Goal: Find specific page/section: Find specific page/section

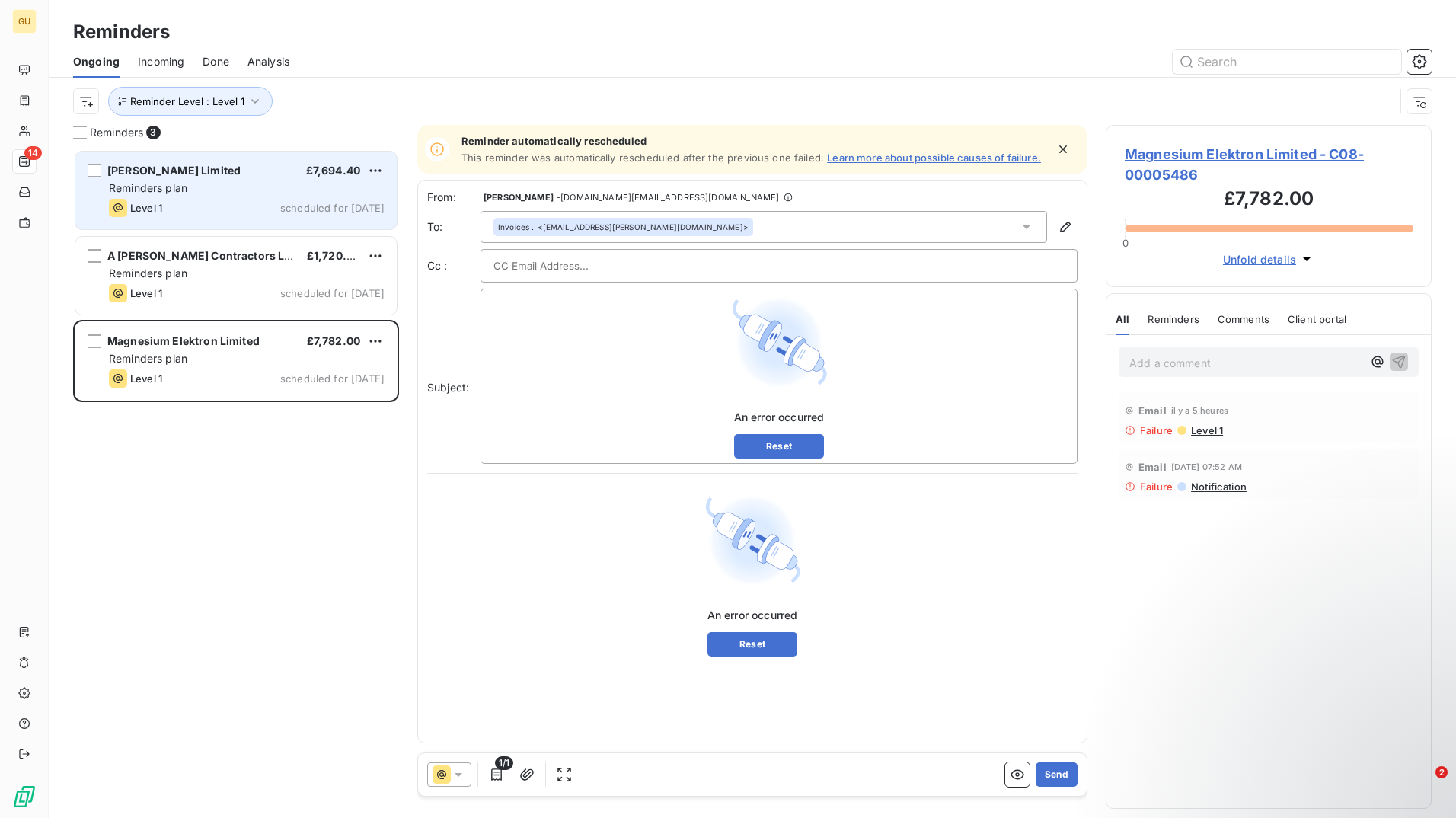
scroll to position [657, 315]
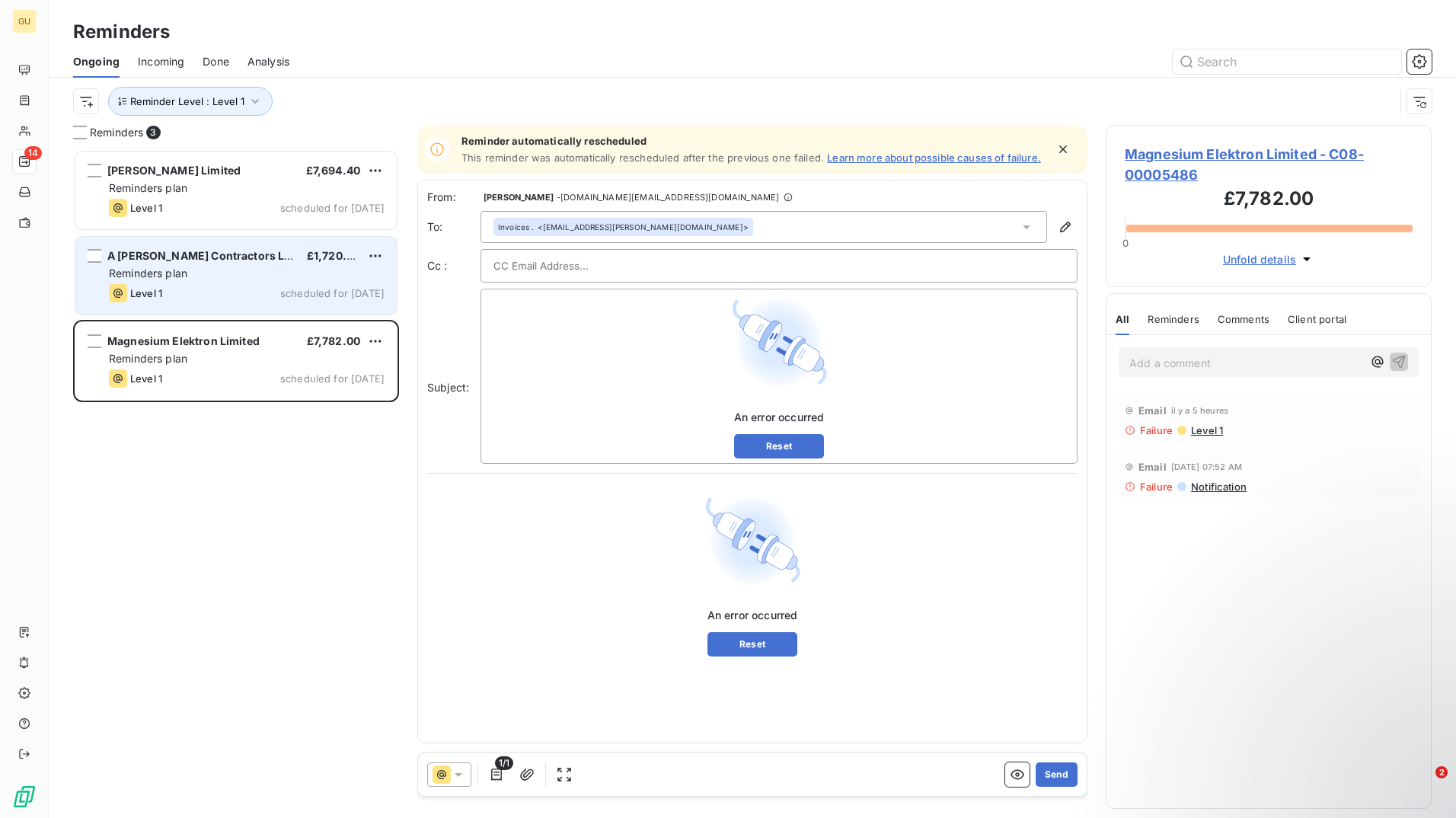
click at [200, 263] on div "A [PERSON_NAME] Contractors Ltd" at bounding box center [201, 256] width 187 height 15
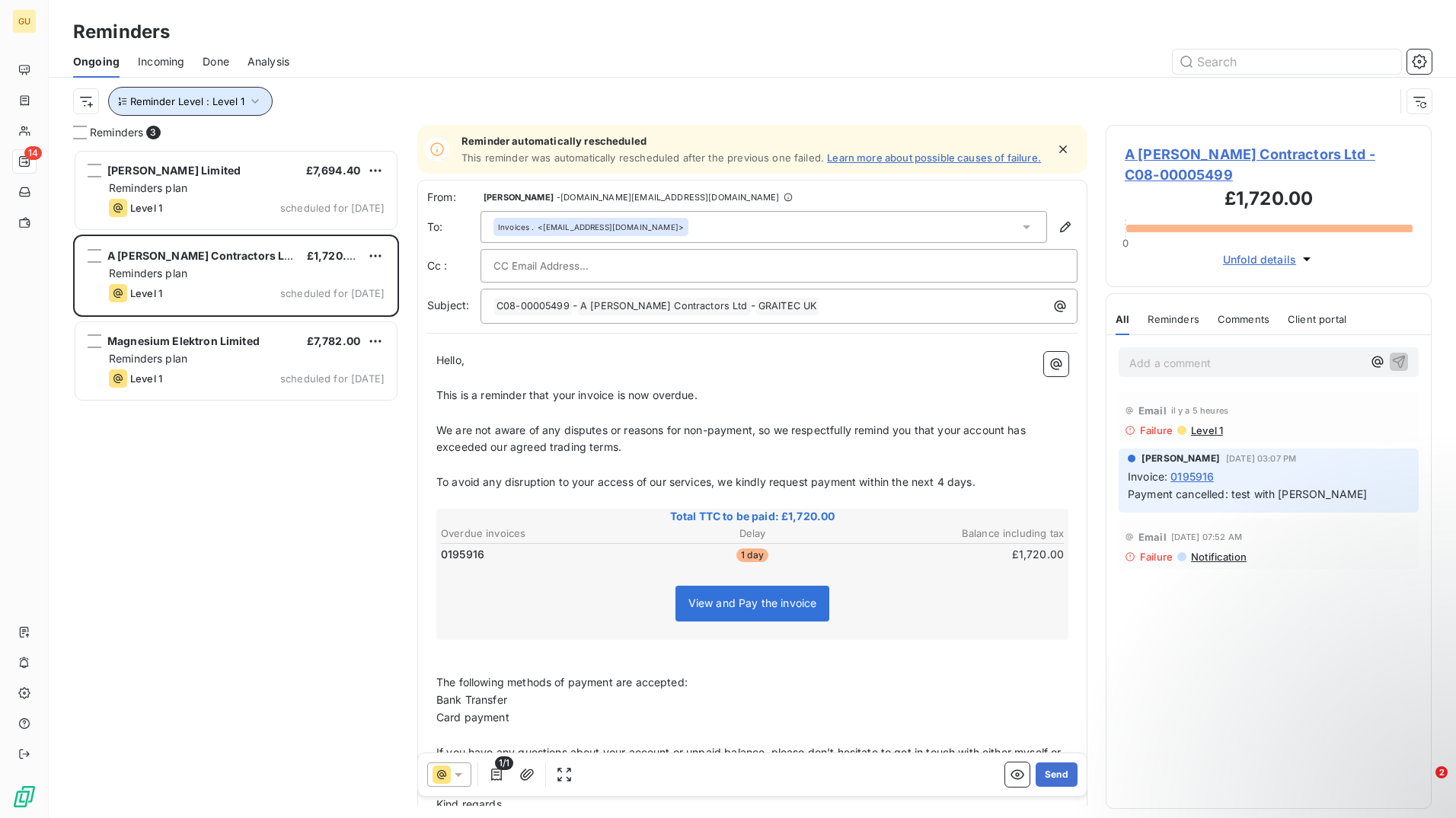
click at [253, 101] on icon "button" at bounding box center [255, 102] width 15 height 15
click at [455, 86] on div "Reminder Level : Level 1" at bounding box center [752, 101] width 1359 height 47
click at [237, 107] on span "Reminder Level : Level 1" at bounding box center [187, 101] width 114 height 12
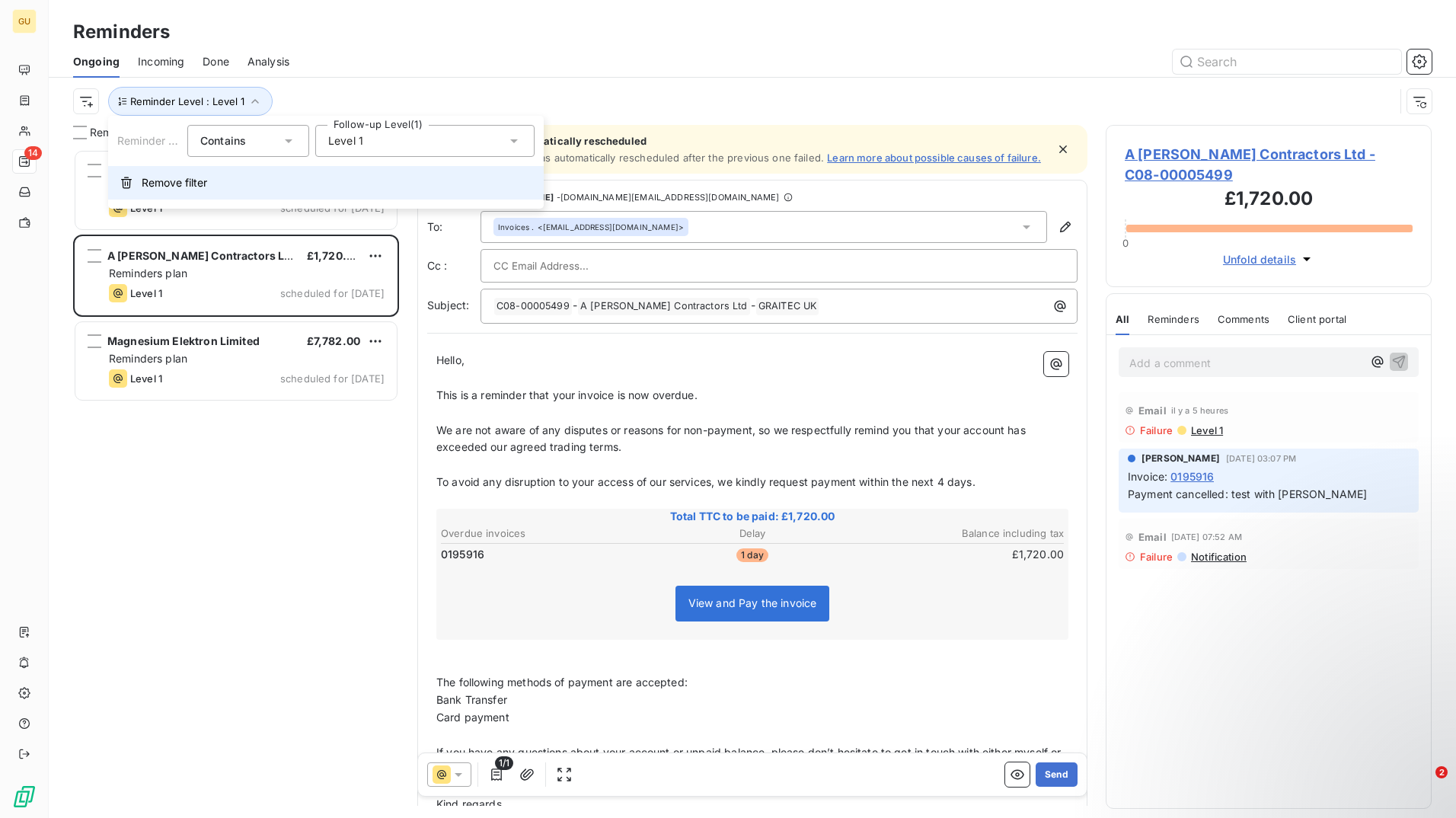
click at [186, 191] on button "Remove filter" at bounding box center [327, 182] width 436 height 34
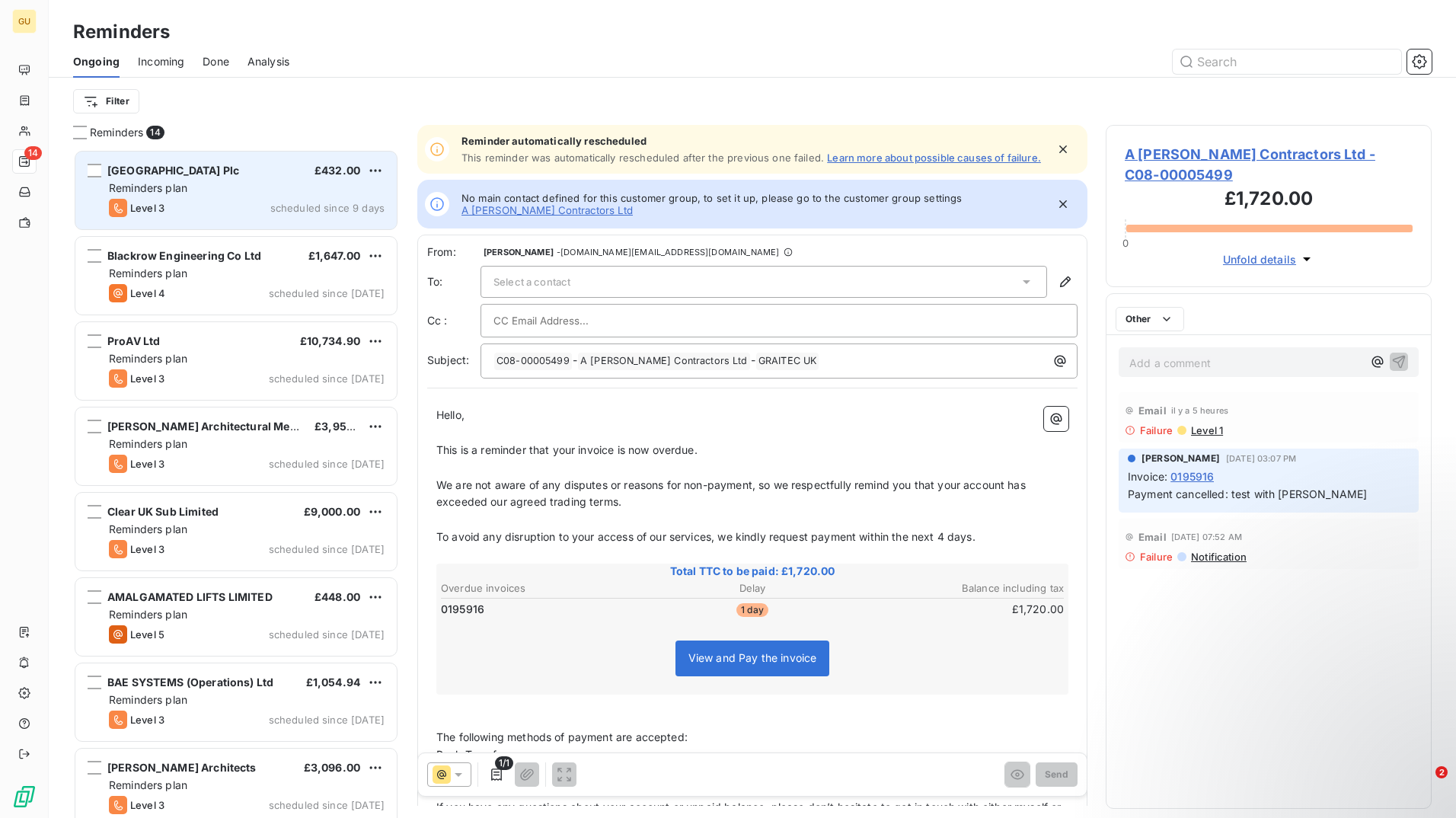
scroll to position [657, 315]
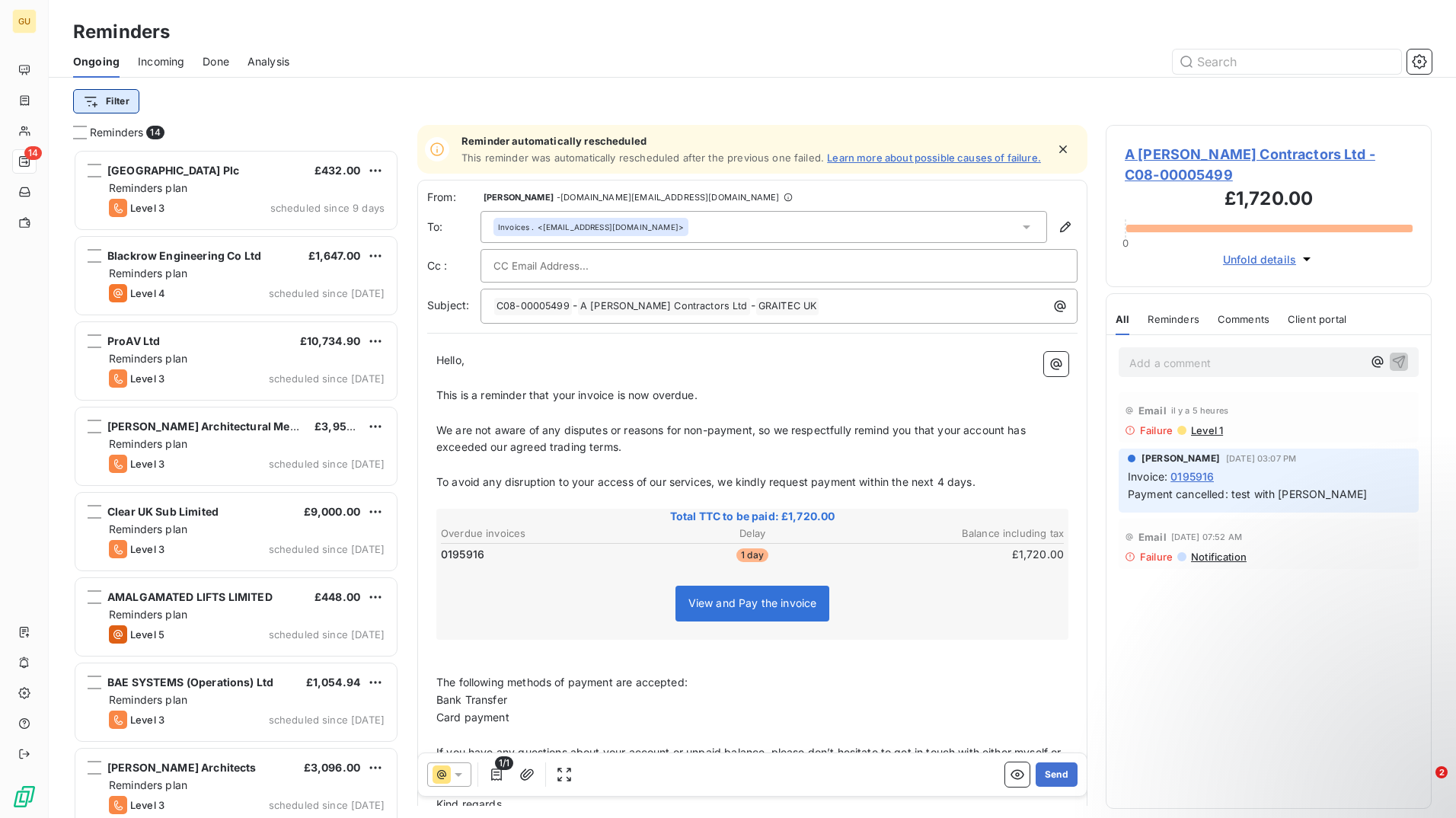
click at [119, 101] on html "GU 14 Reminders Ongoing Incoming Done Analysis Filter Reminders 14 [GEOGRAPHIC_…" at bounding box center [728, 409] width 1456 height 818
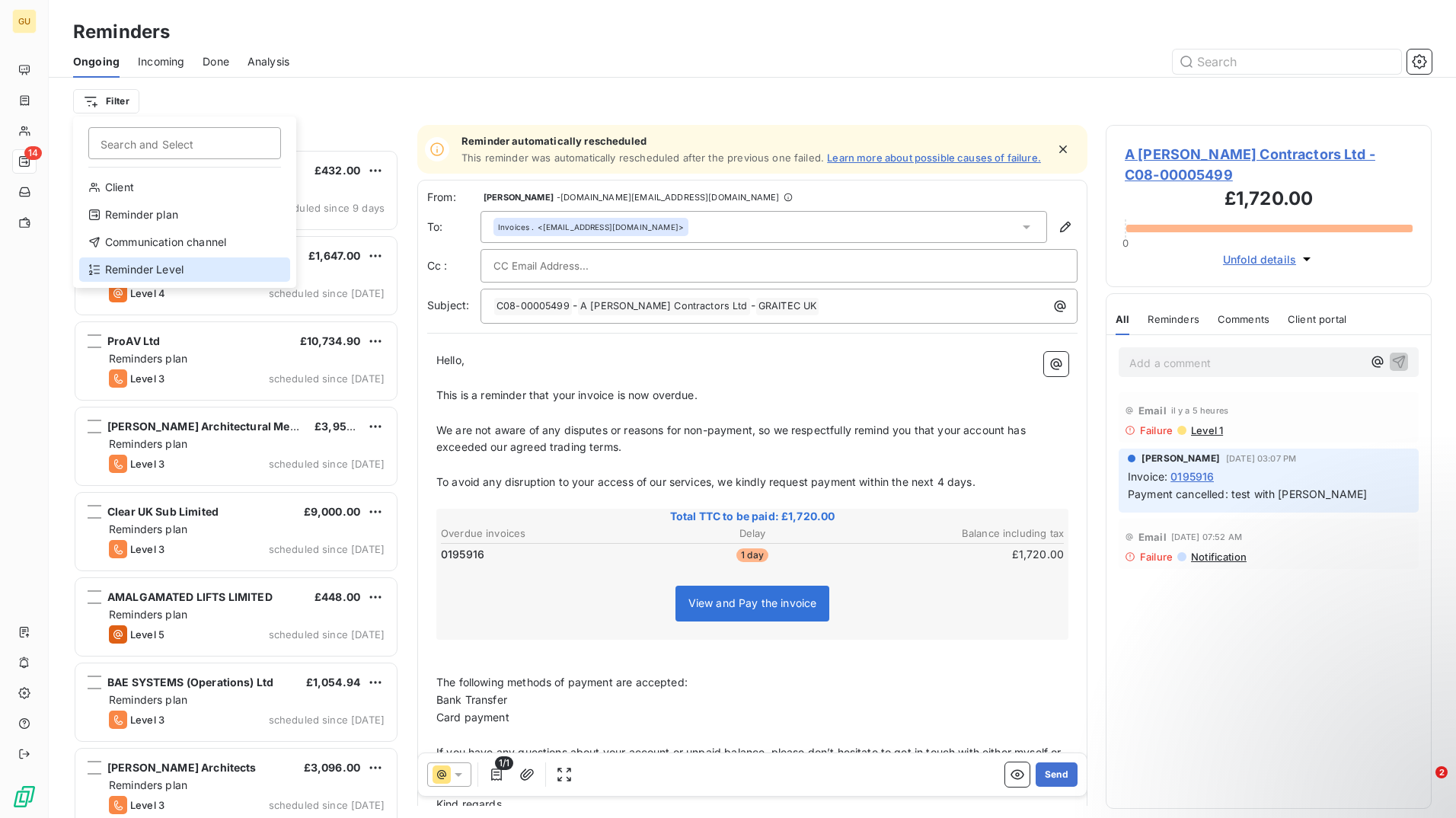
drag, startPoint x: 200, startPoint y: 262, endPoint x: 219, endPoint y: 257, distance: 19.6
click at [200, 262] on div "Reminder Level" at bounding box center [184, 269] width 211 height 24
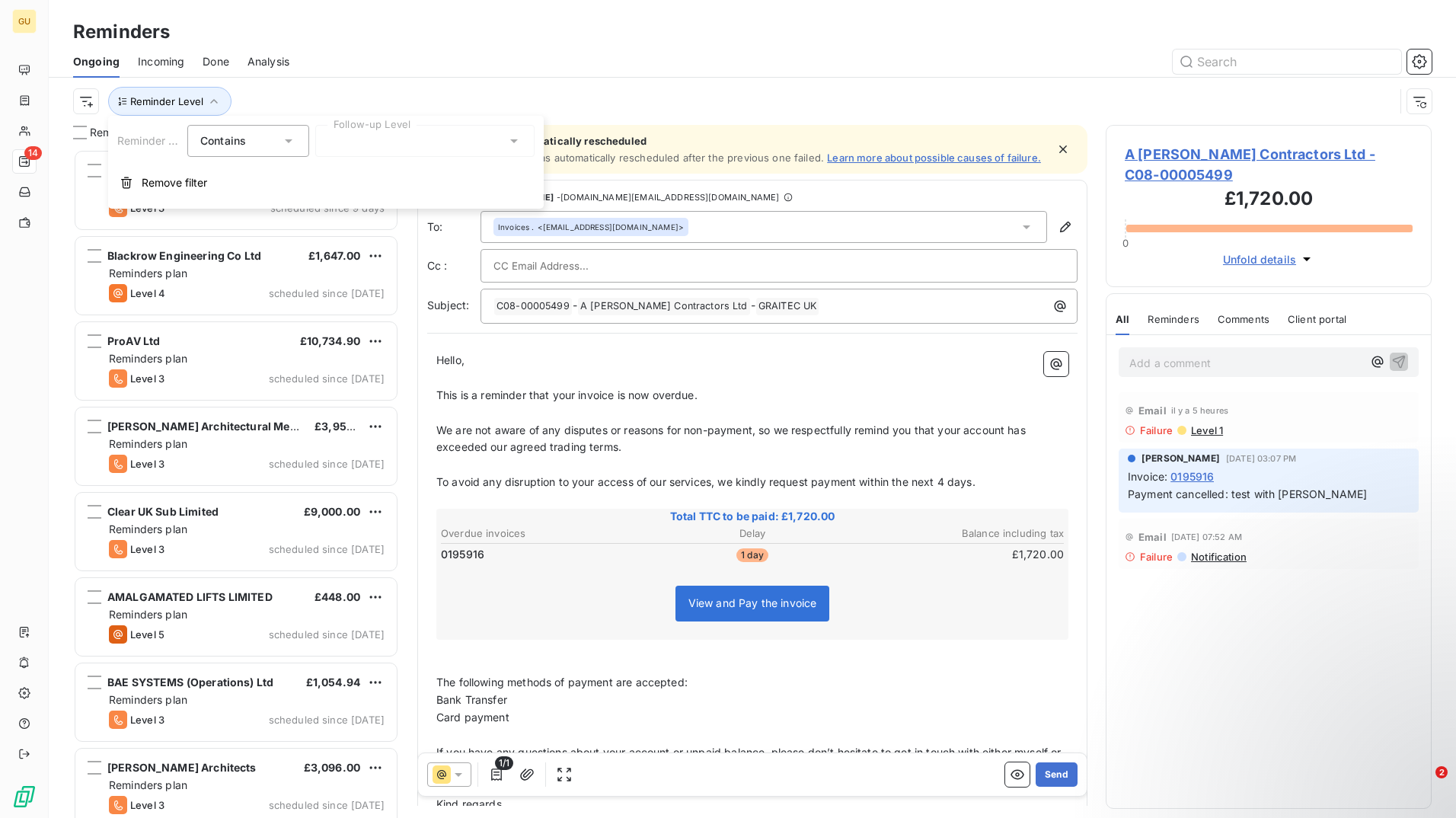
click at [388, 140] on div at bounding box center [425, 140] width 219 height 32
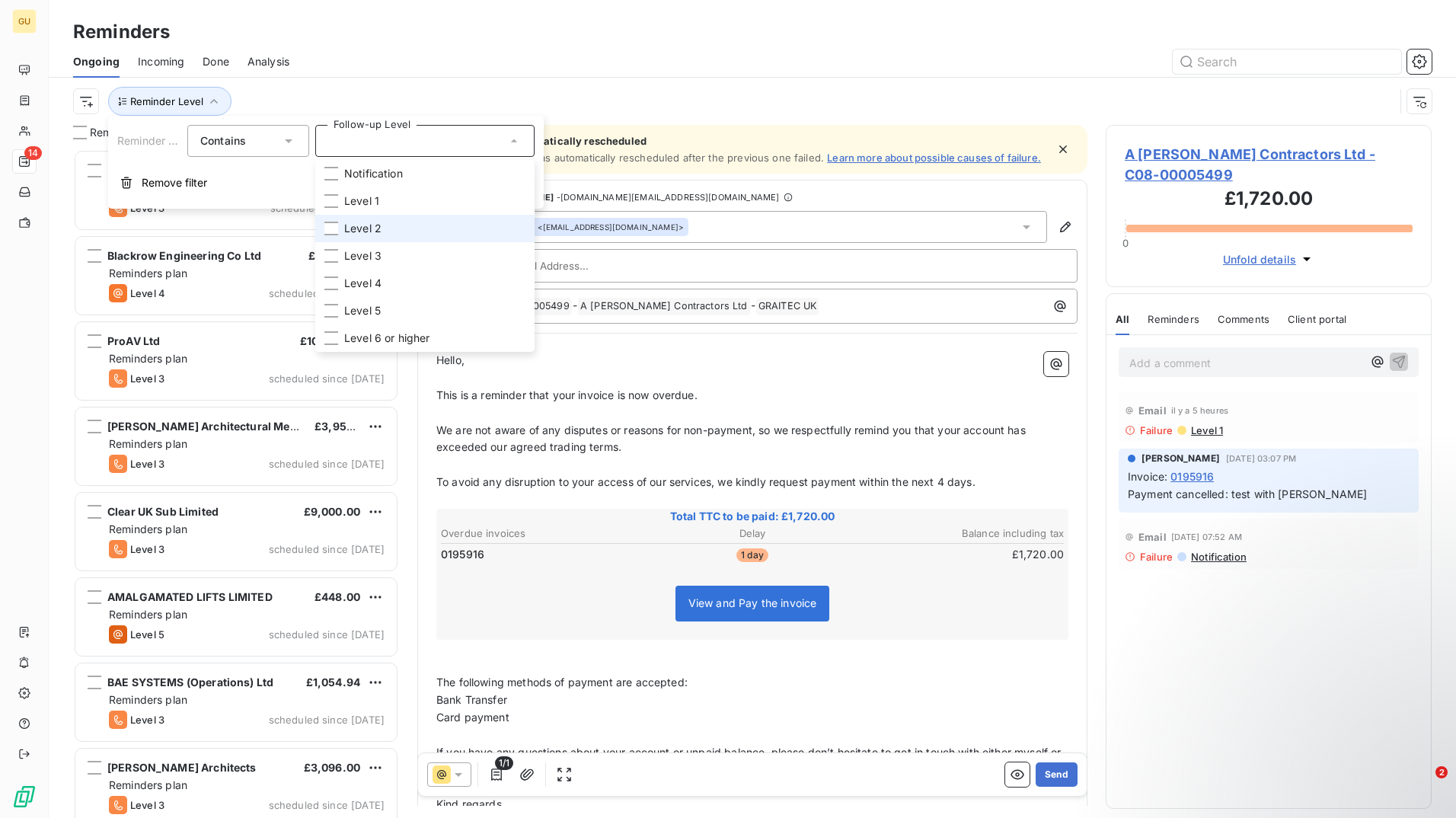
click at [422, 217] on li "Level 2" at bounding box center [425, 229] width 219 height 28
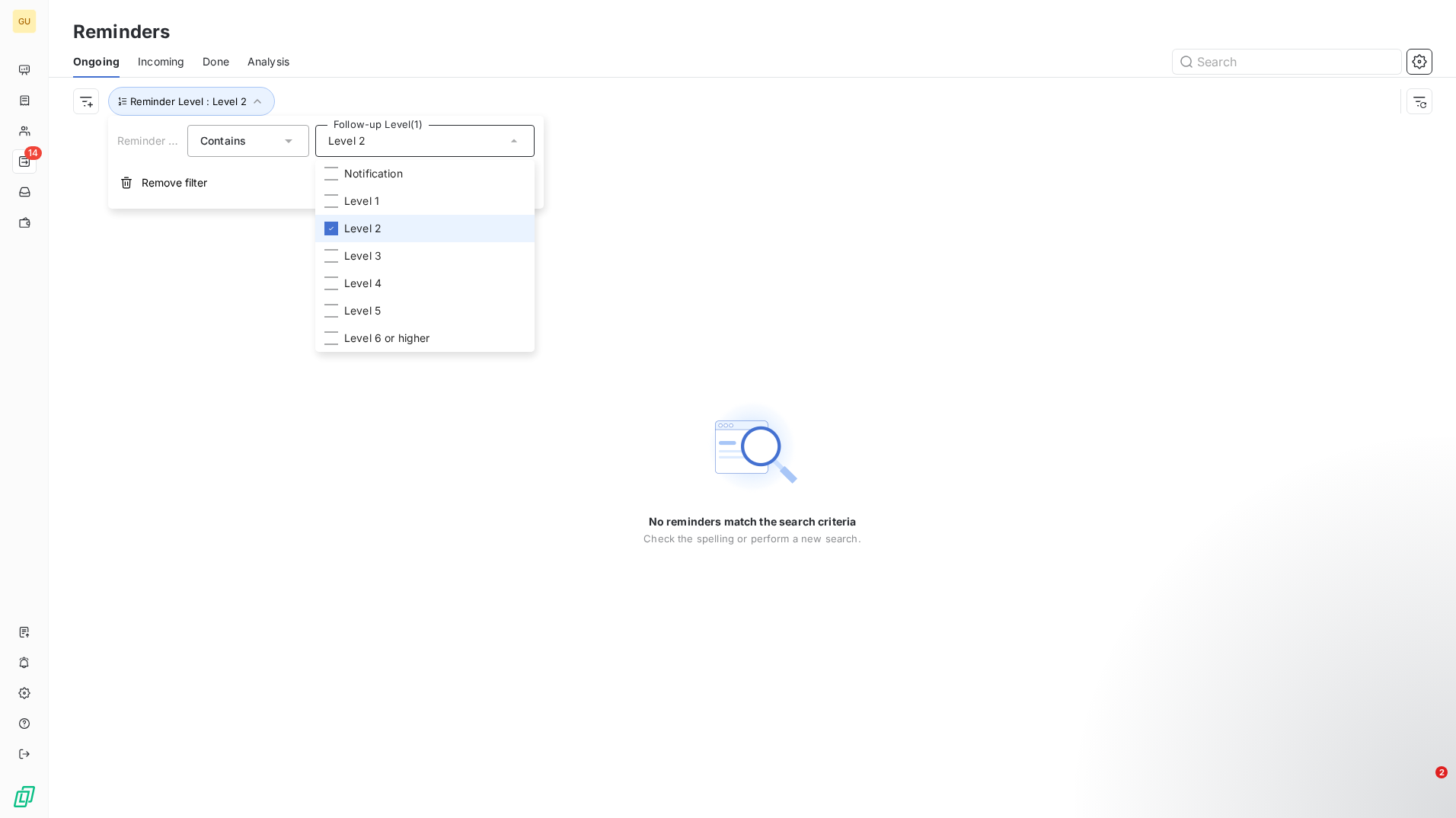
click at [342, 224] on li "Level 2" at bounding box center [425, 229] width 219 height 28
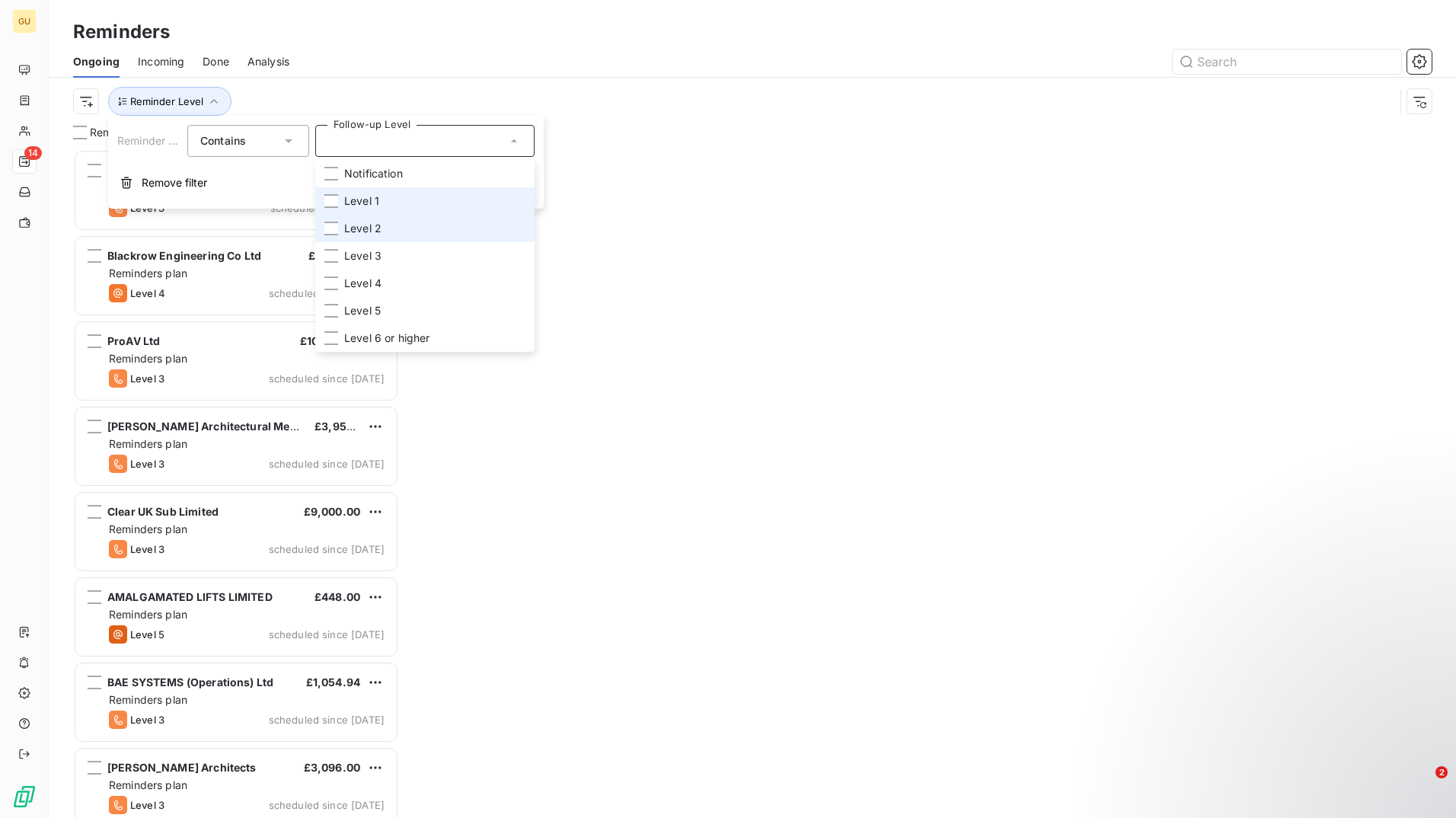
scroll to position [657, 315]
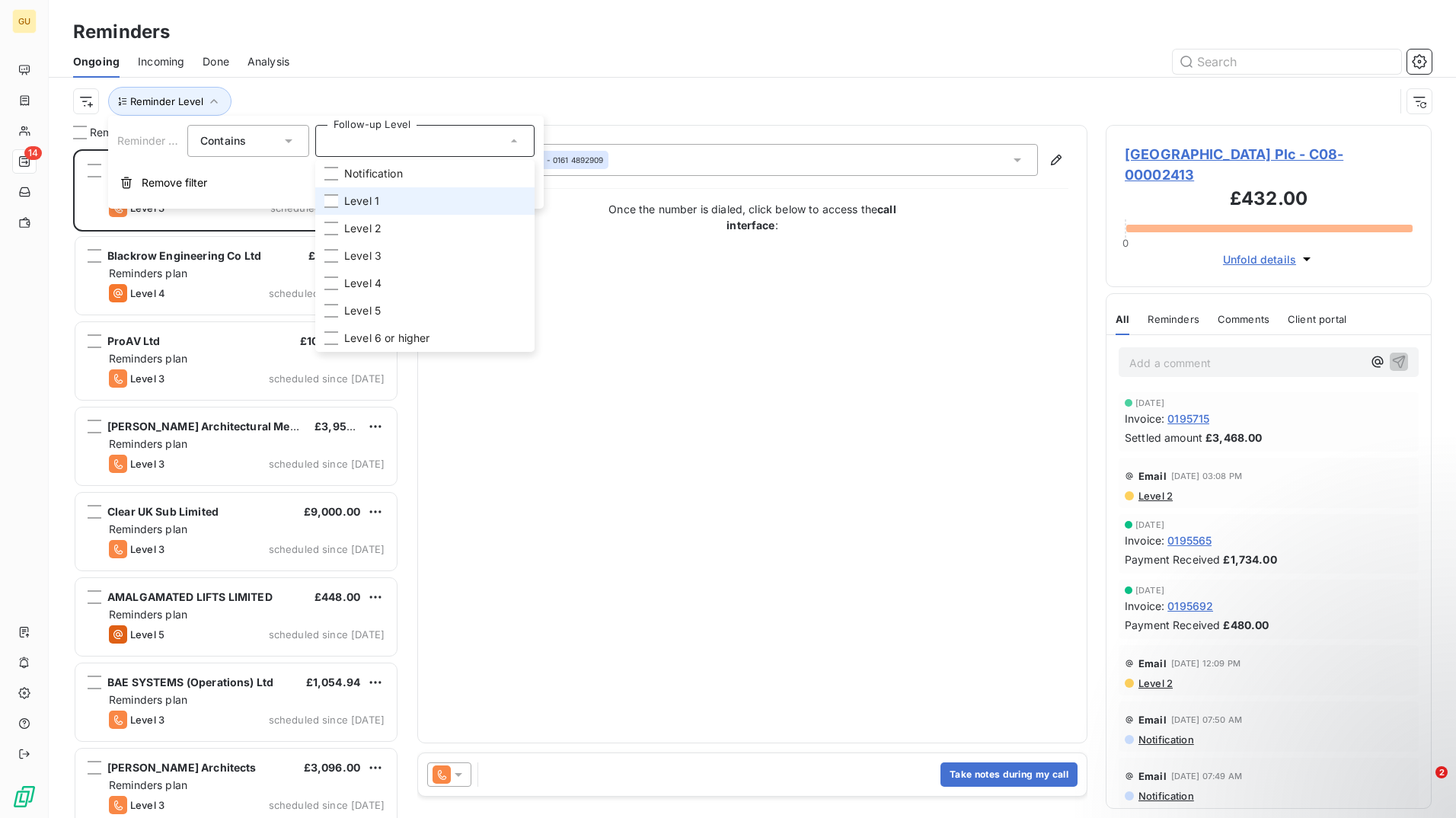
click at [350, 198] on span "Level 1" at bounding box center [361, 201] width 35 height 15
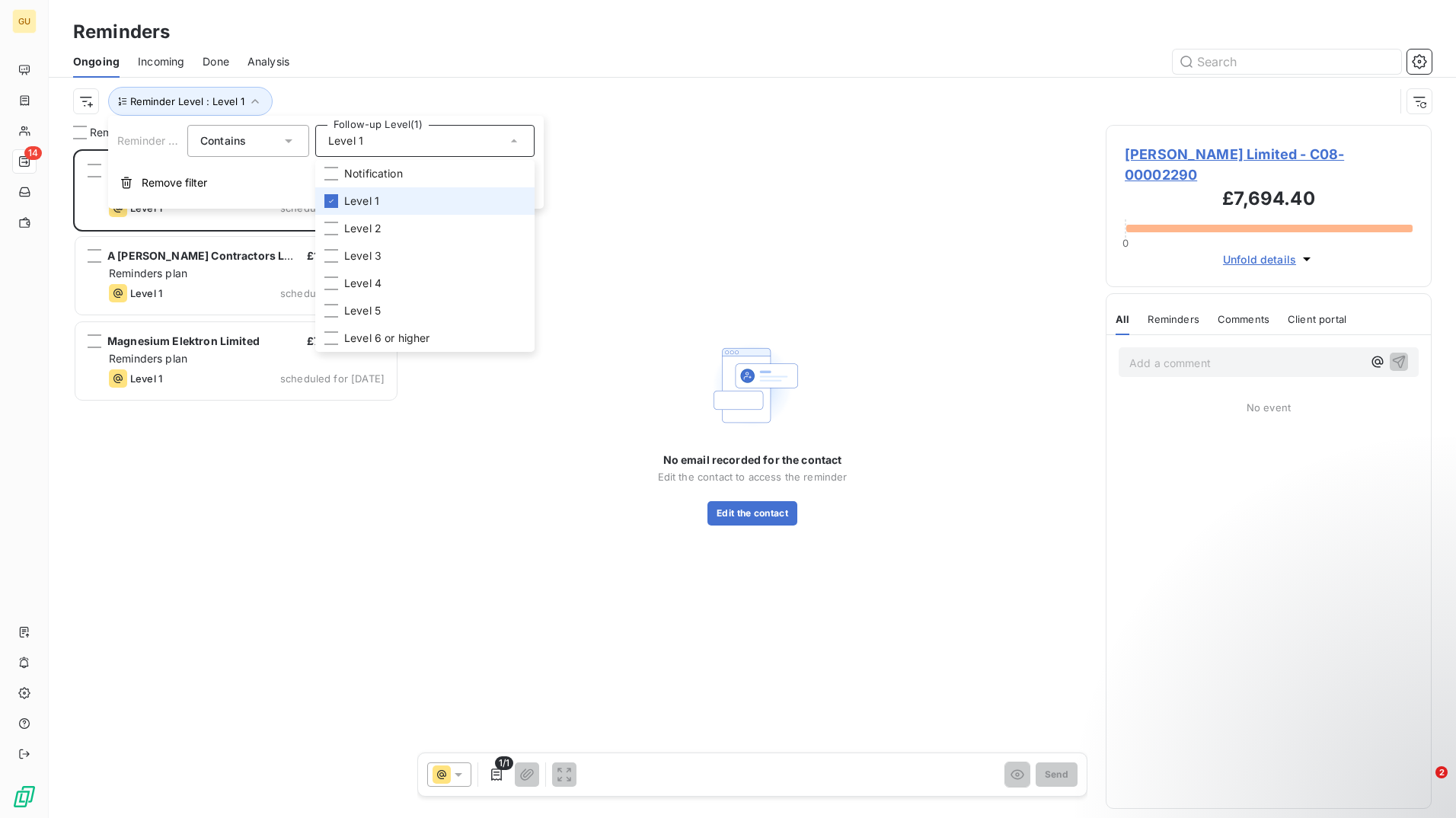
click at [392, 201] on li "Level 1" at bounding box center [425, 201] width 219 height 28
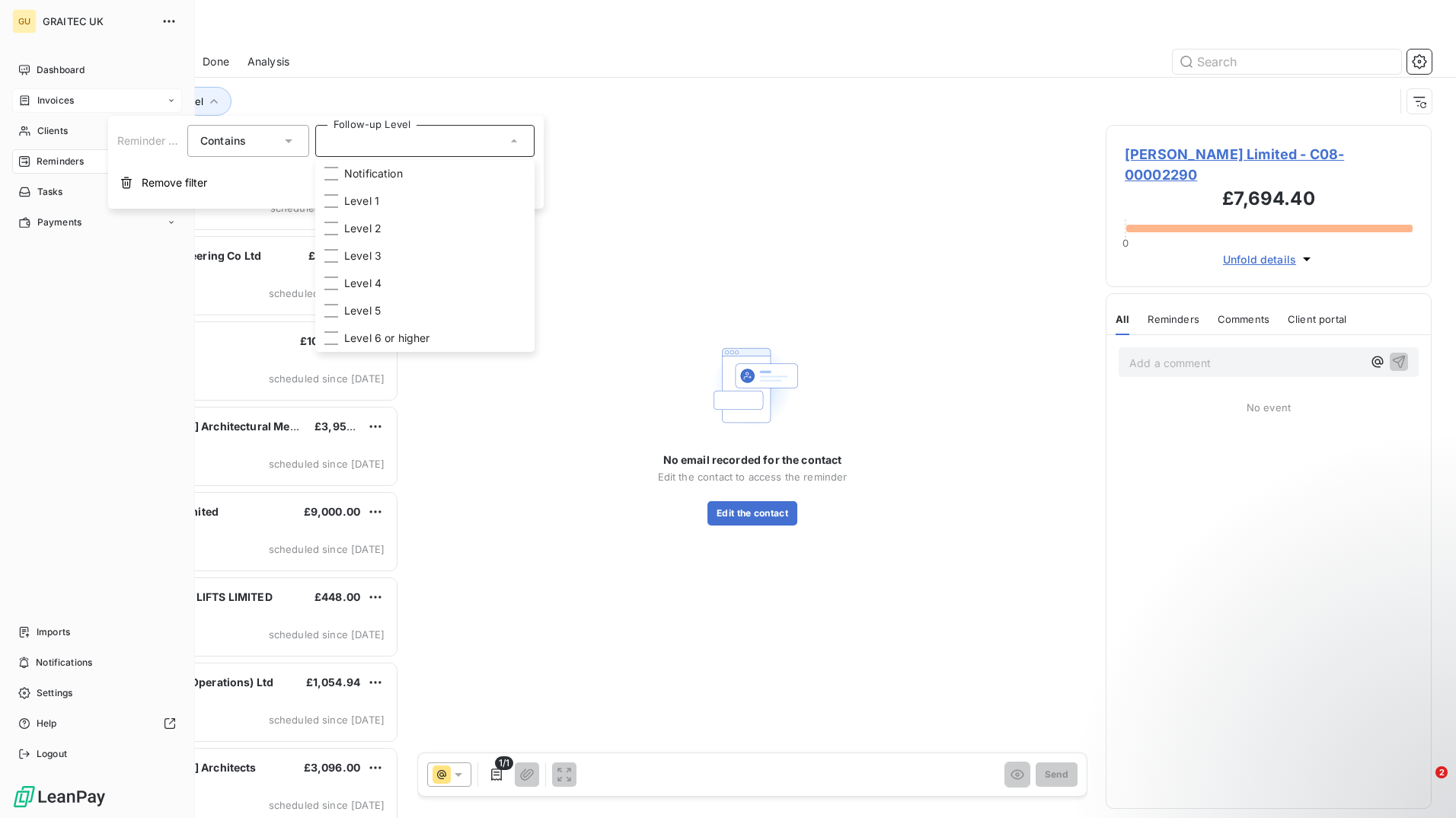
click at [60, 92] on div "Invoices" at bounding box center [97, 100] width 170 height 24
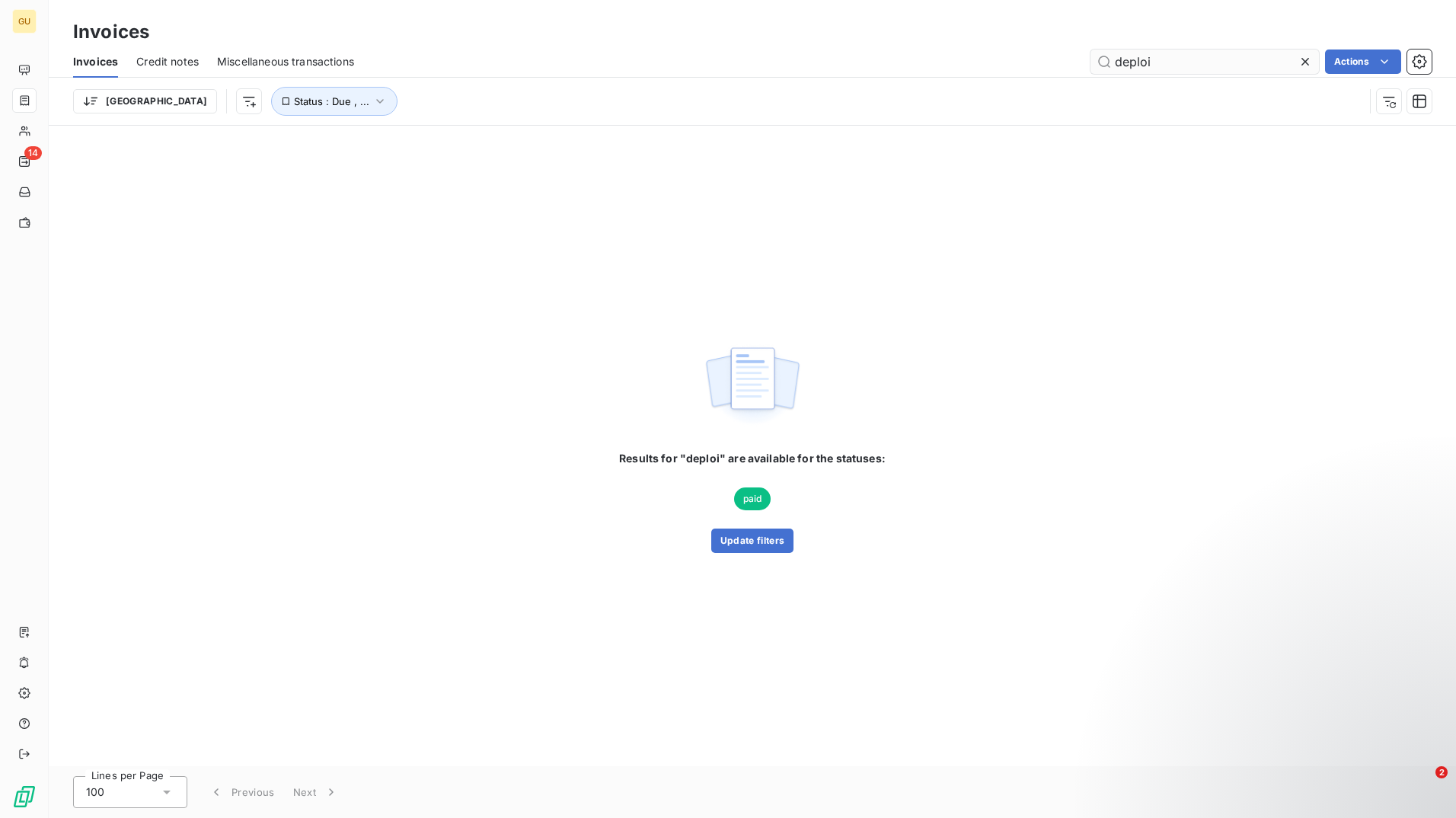
click at [1150, 60] on input "deploi" at bounding box center [1205, 61] width 229 height 24
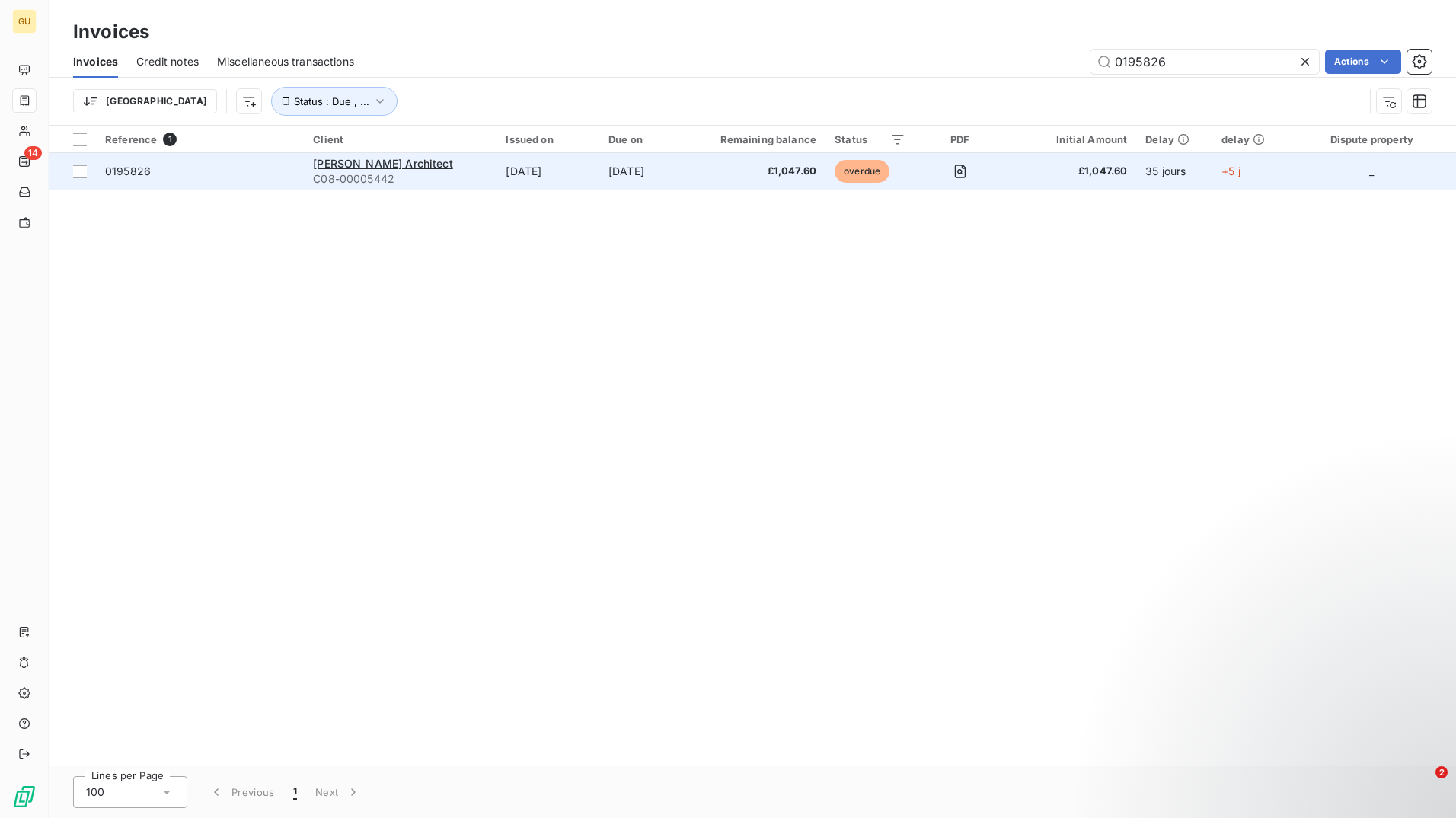
type input "0195826"
click at [487, 170] on td "[PERSON_NAME] Architect C08-00005442" at bounding box center [400, 171] width 193 height 36
